Goal: Navigation & Orientation: Find specific page/section

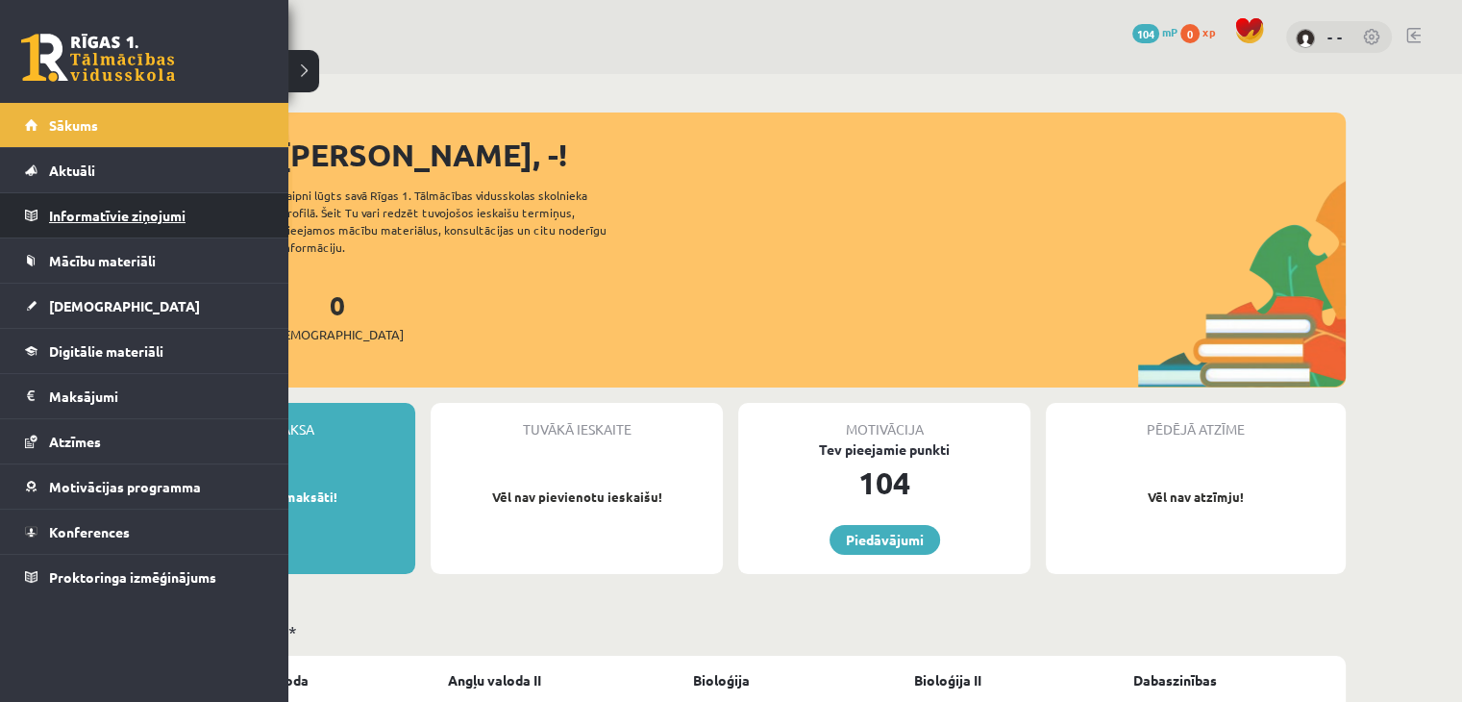
click at [71, 227] on legend "Informatīvie ziņojumi 0" at bounding box center [156, 215] width 215 height 44
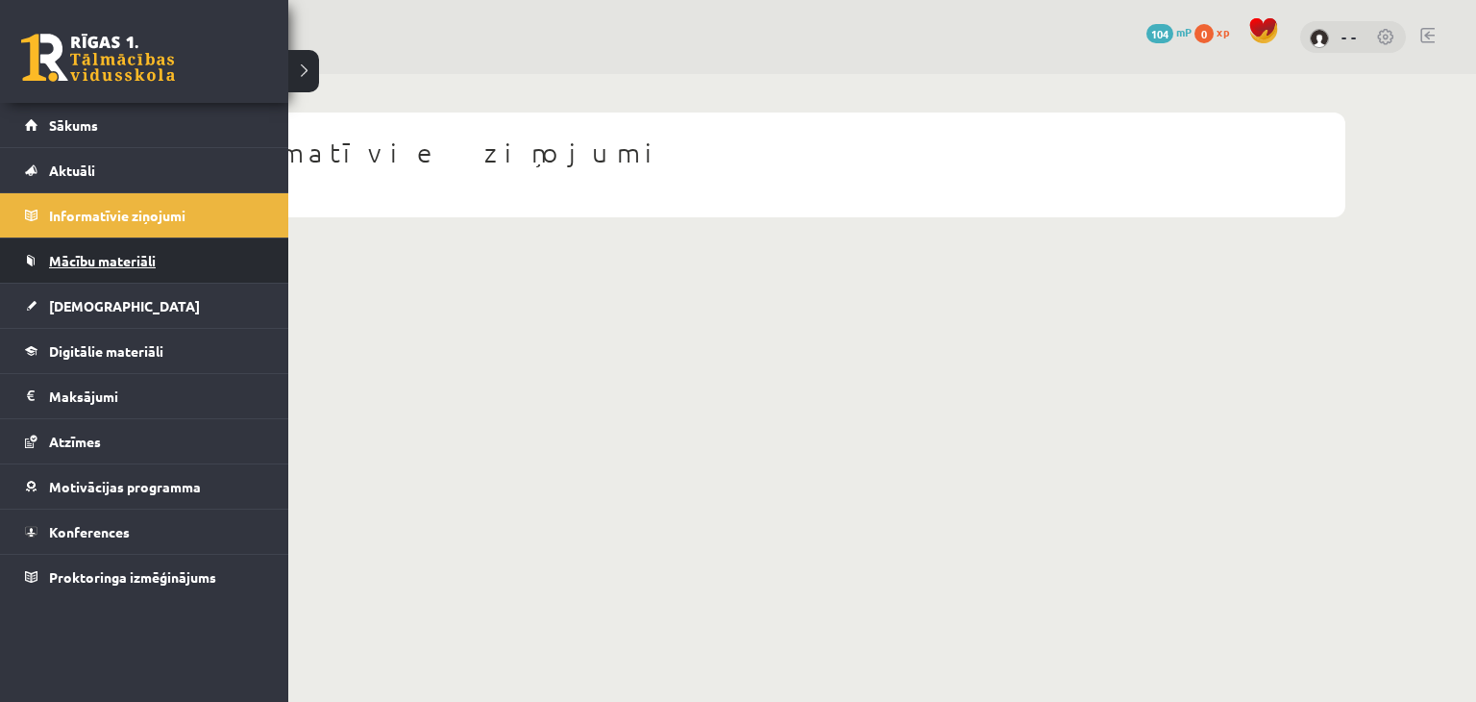
click at [181, 247] on link "Mācību materiāli" at bounding box center [144, 260] width 239 height 44
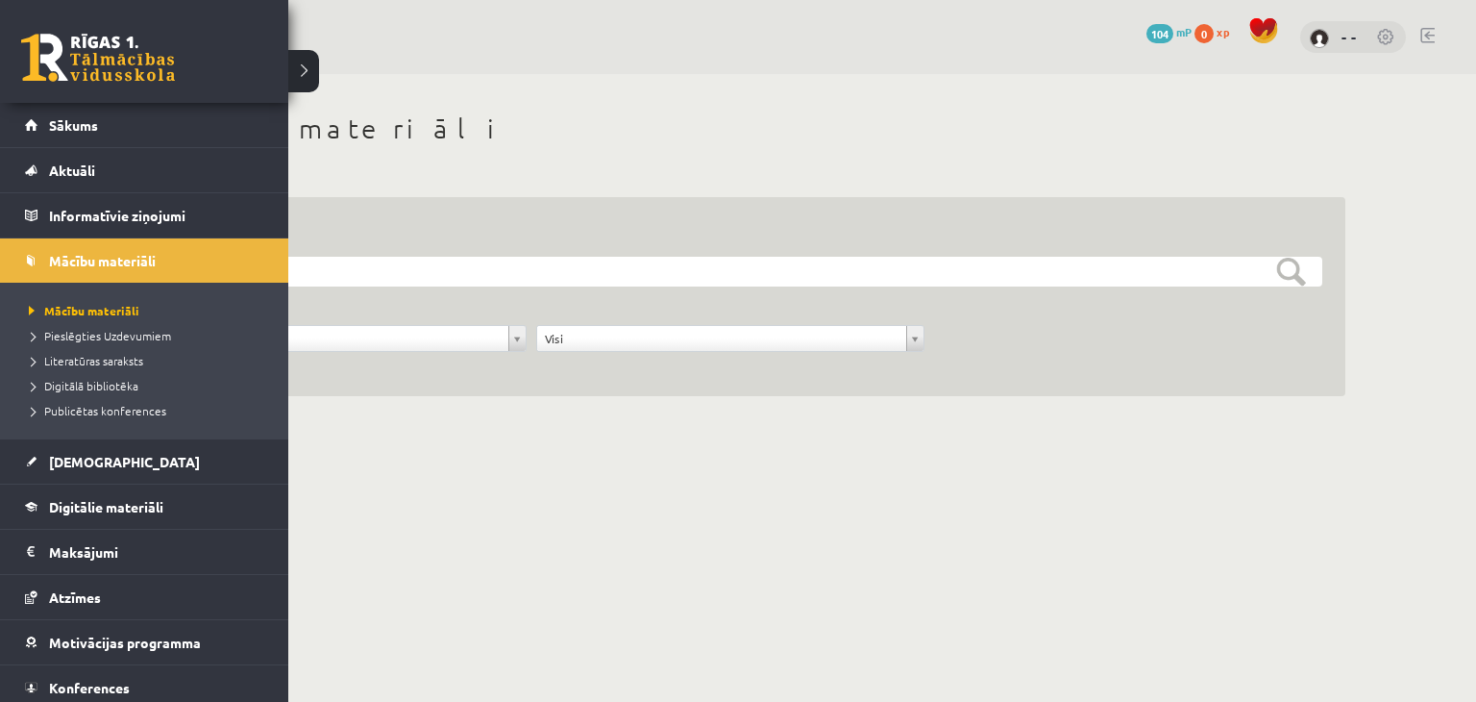
click at [108, 400] on li "Publicētas konferences" at bounding box center [146, 410] width 245 height 25
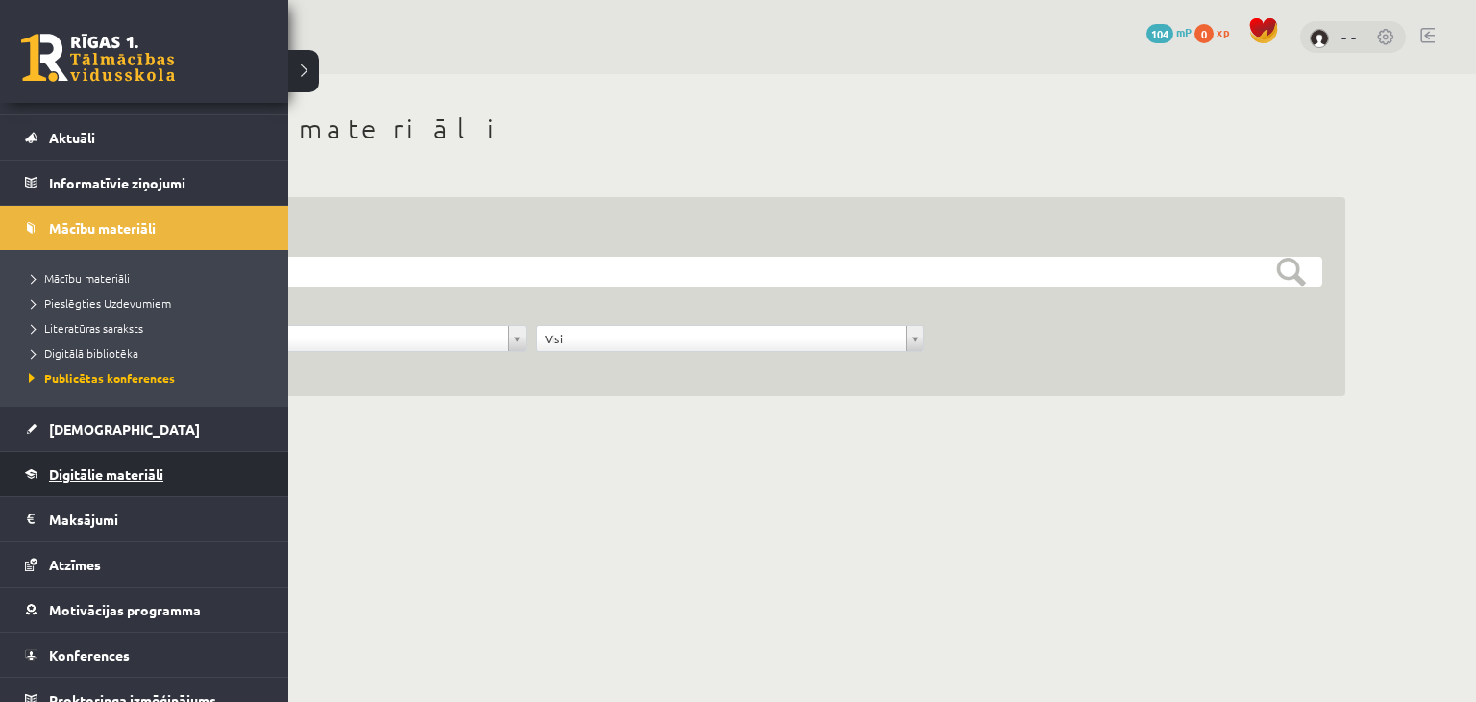
scroll to position [51, 0]
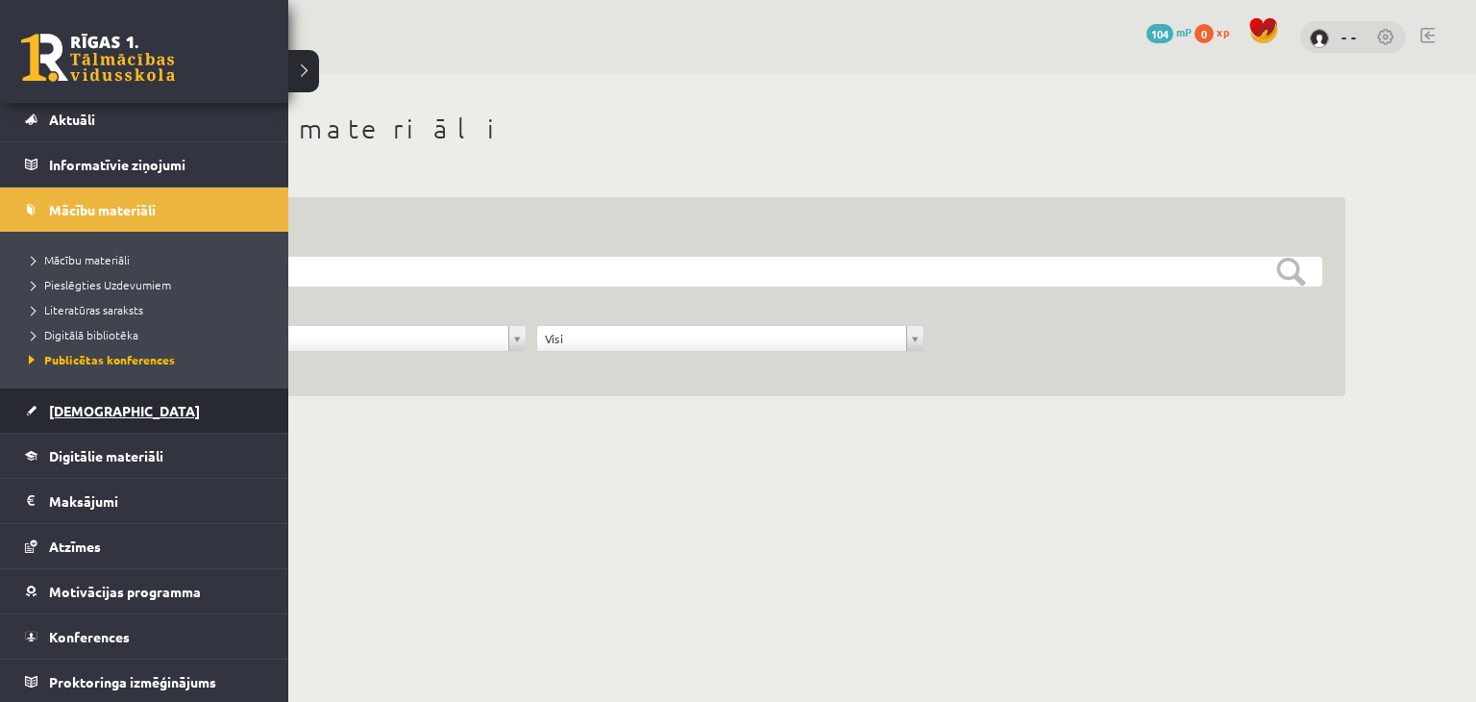
click at [122, 402] on link "[DEMOGRAPHIC_DATA]" at bounding box center [144, 410] width 239 height 44
